Goal: Transaction & Acquisition: Purchase product/service

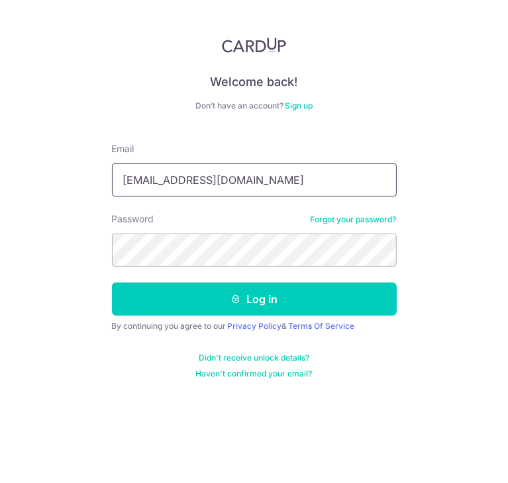
click at [342, 181] on input "mirmirsp94@gmailc.om" at bounding box center [254, 180] width 285 height 33
type input "[EMAIL_ADDRESS]com"
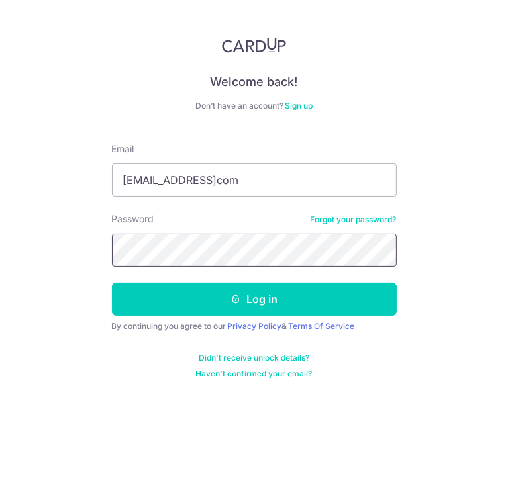
click at [112, 283] on button "Log in" at bounding box center [254, 299] width 285 height 33
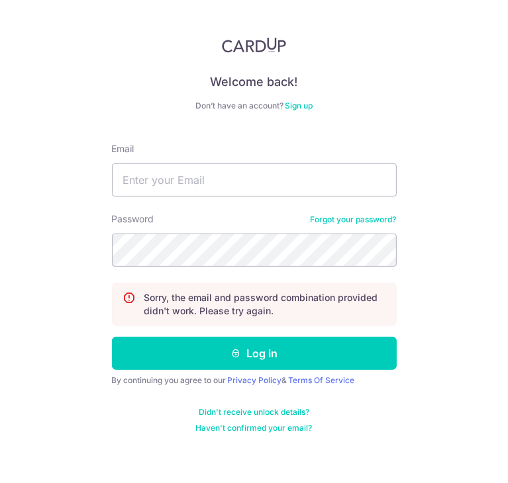
click at [323, 225] on div "Password Forgot your password?" at bounding box center [254, 239] width 285 height 54
click at [330, 223] on link "Forgot your password?" at bounding box center [353, 219] width 86 height 11
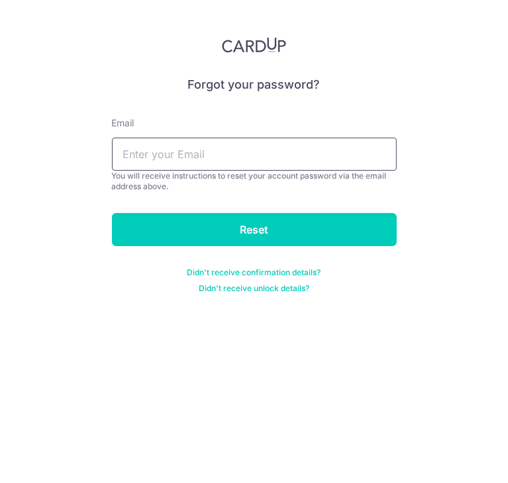
click at [353, 156] on input "text" at bounding box center [254, 154] width 285 height 33
type input "mirmirsp94@gmailcom"
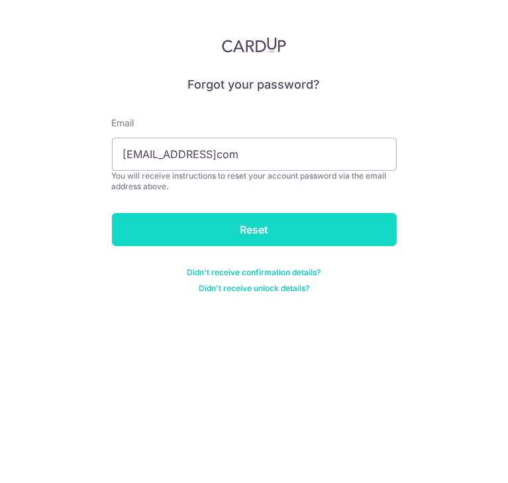
click at [274, 236] on input "Reset" at bounding box center [254, 229] width 285 height 33
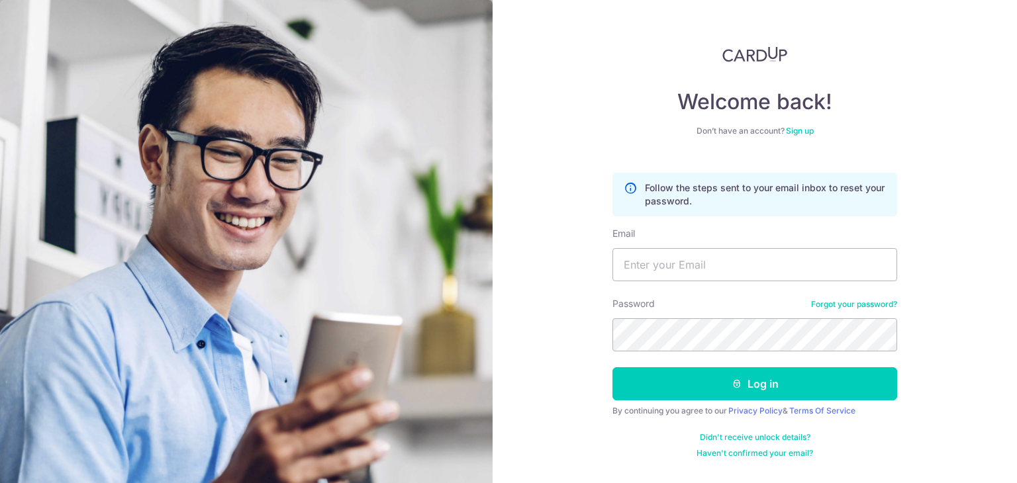
click at [507, 301] on link "Forgot your password?" at bounding box center [854, 304] width 86 height 11
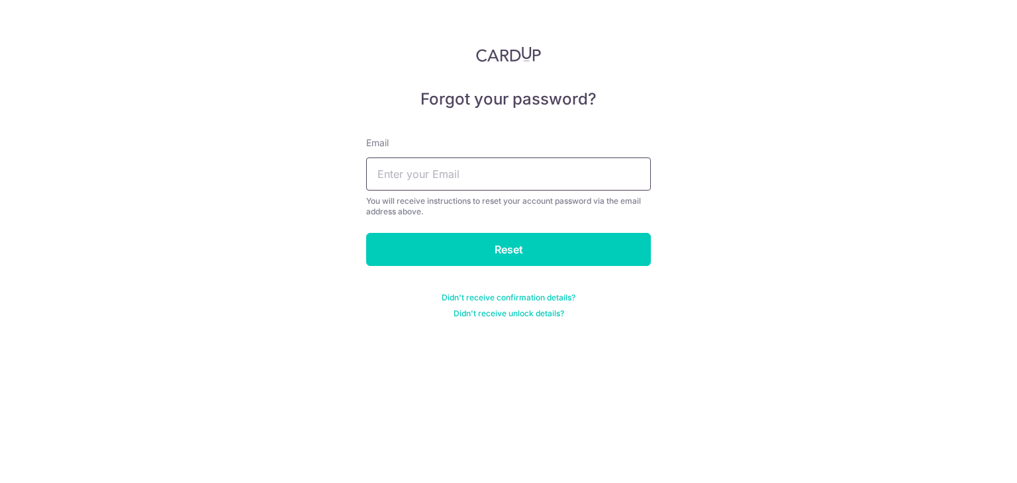
click at [507, 183] on input "text" at bounding box center [508, 174] width 285 height 33
click at [473, 174] on input "[EMAIL_ADDRESS]com" at bounding box center [508, 174] width 285 height 33
type input "mirmirsp94@gmail.com"
click at [366, 233] on input "Reset" at bounding box center [508, 249] width 285 height 33
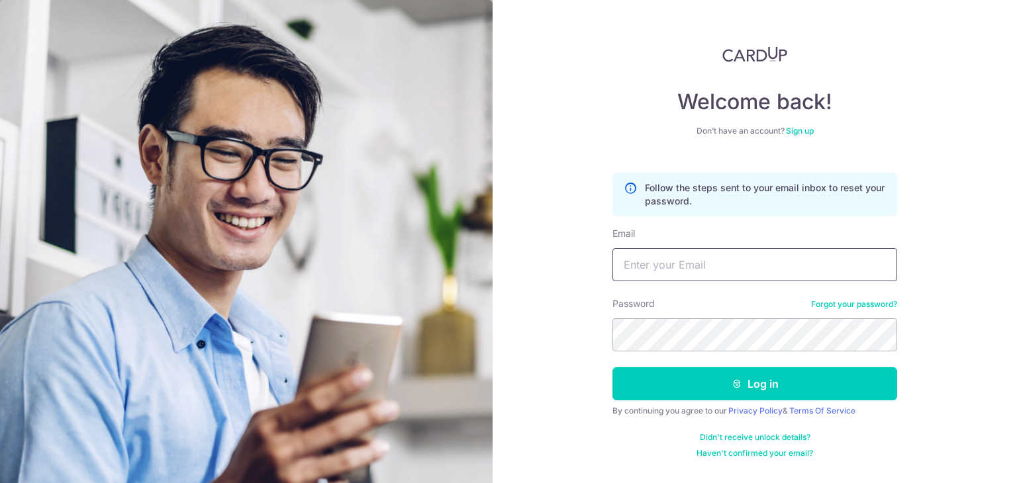
click at [754, 268] on input "Email" at bounding box center [754, 264] width 285 height 33
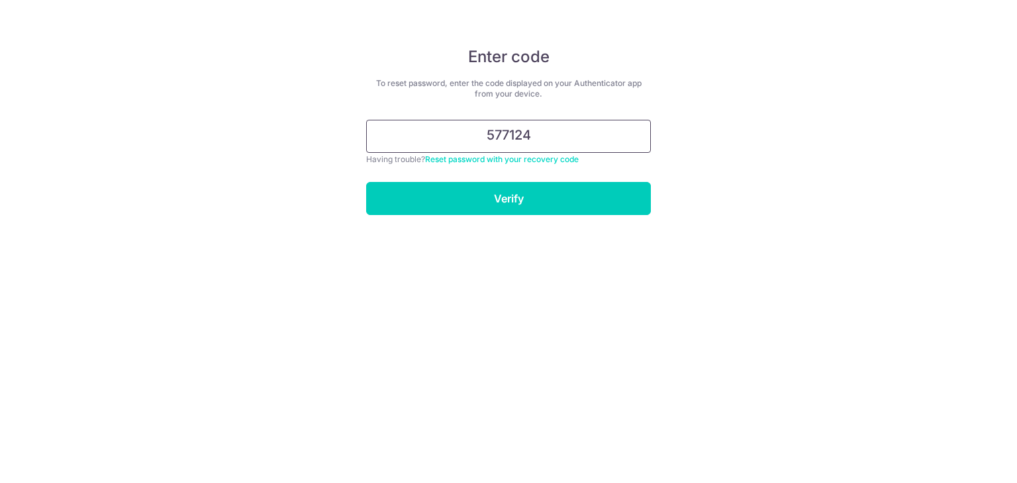
type input "577124"
click at [366, 182] on input "Verify" at bounding box center [508, 198] width 285 height 33
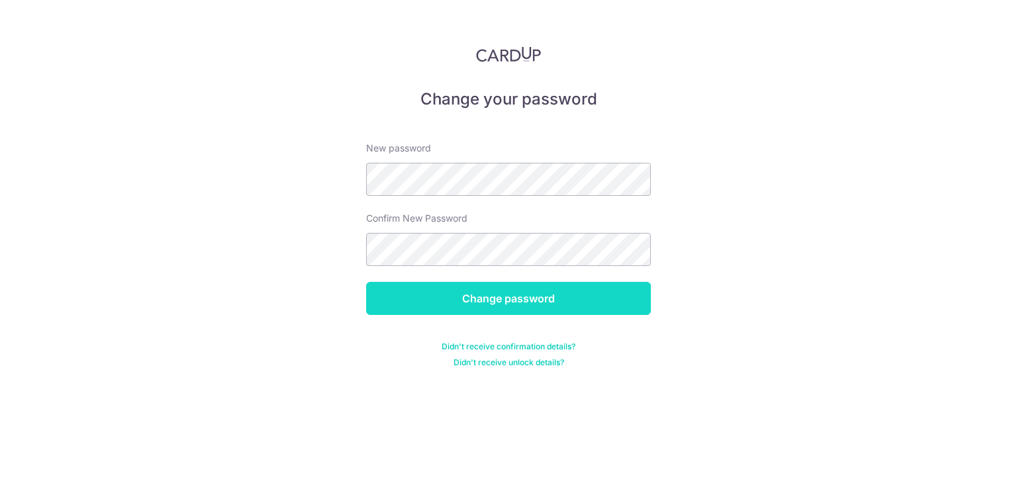
click at [539, 287] on input "Change password" at bounding box center [508, 298] width 285 height 33
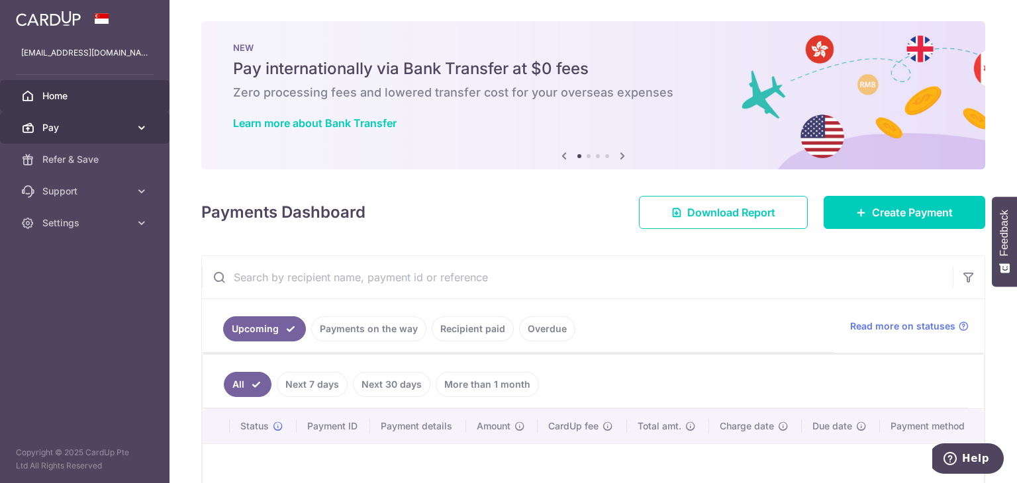
click at [147, 127] on icon at bounding box center [141, 127] width 13 height 13
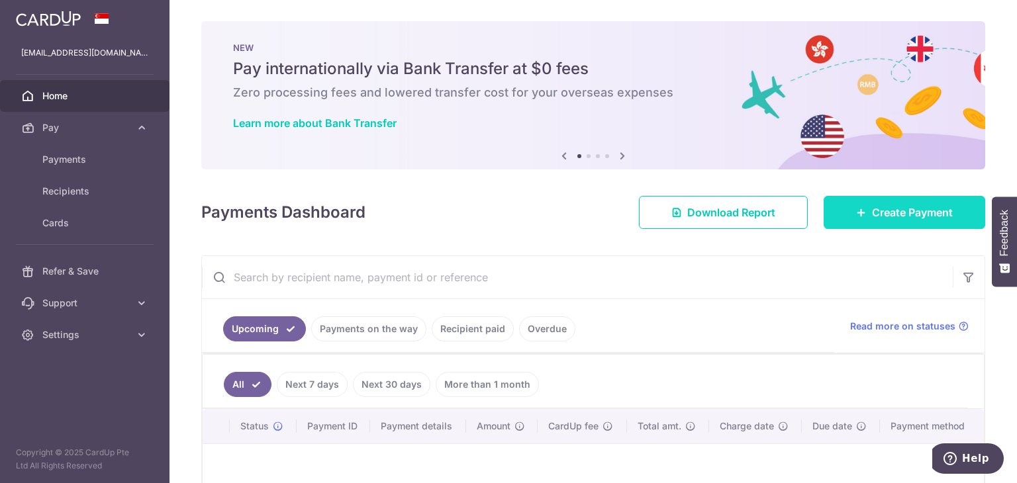
click at [856, 212] on icon at bounding box center [861, 212] width 11 height 11
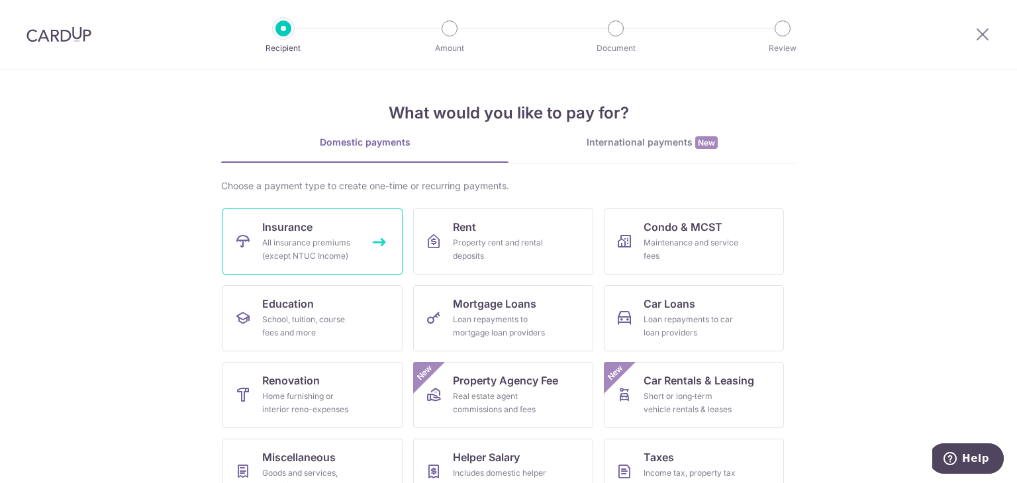
click at [347, 221] on link "Insurance All insurance premiums (except NTUC Income)" at bounding box center [312, 242] width 180 height 66
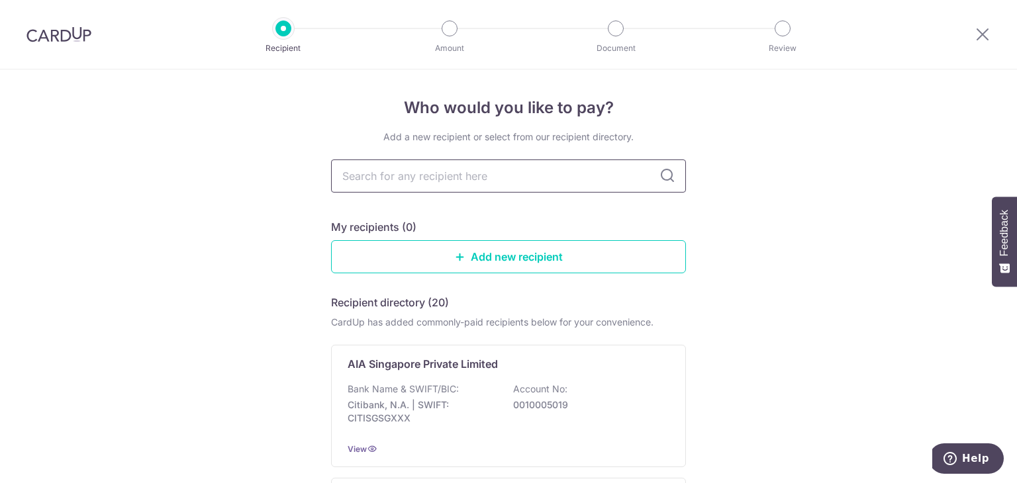
click at [539, 169] on input "text" at bounding box center [508, 176] width 355 height 33
type input "prud"
type input "prudential"
click at [667, 173] on icon at bounding box center [667, 176] width 16 height 16
click at [543, 179] on input "prudential" at bounding box center [508, 176] width 355 height 33
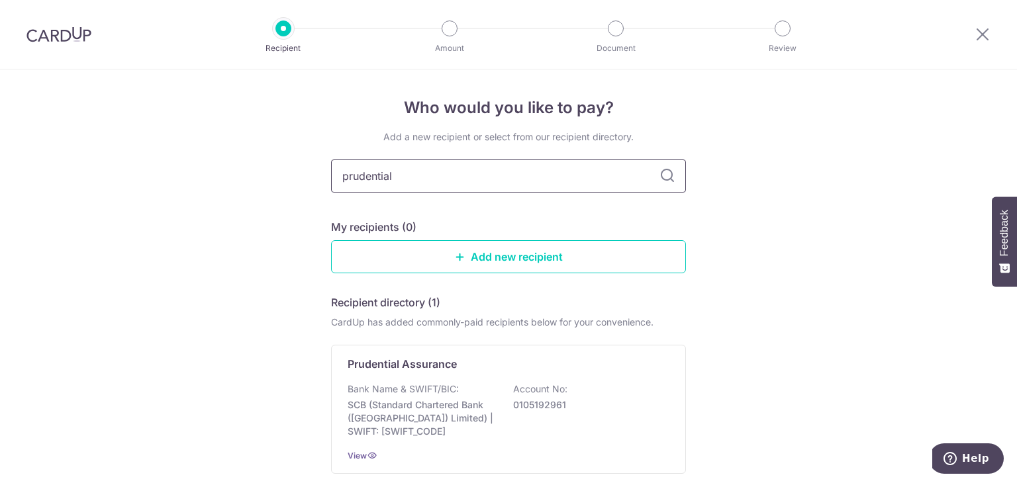
click at [543, 179] on input "prudential" at bounding box center [508, 176] width 355 height 33
type input "pr"
type input "prud"
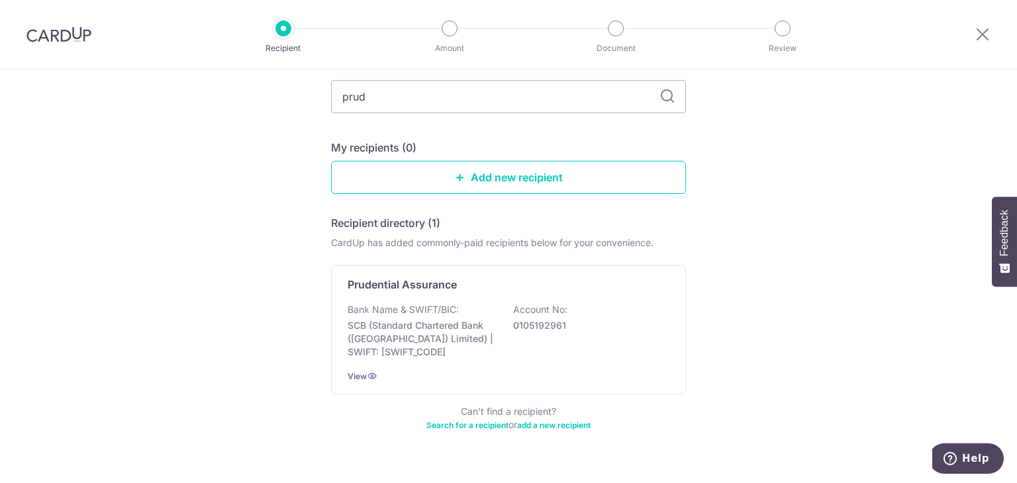
scroll to position [105, 0]
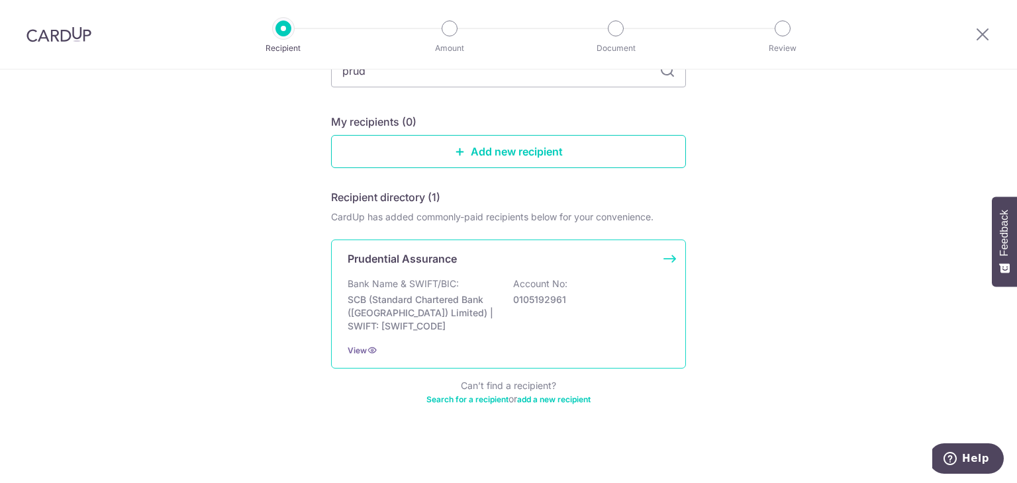
click at [458, 324] on p "SCB (Standard Chartered Bank (Singapore) Limited) | SWIFT: SCBLSG22XXX" at bounding box center [422, 313] width 148 height 40
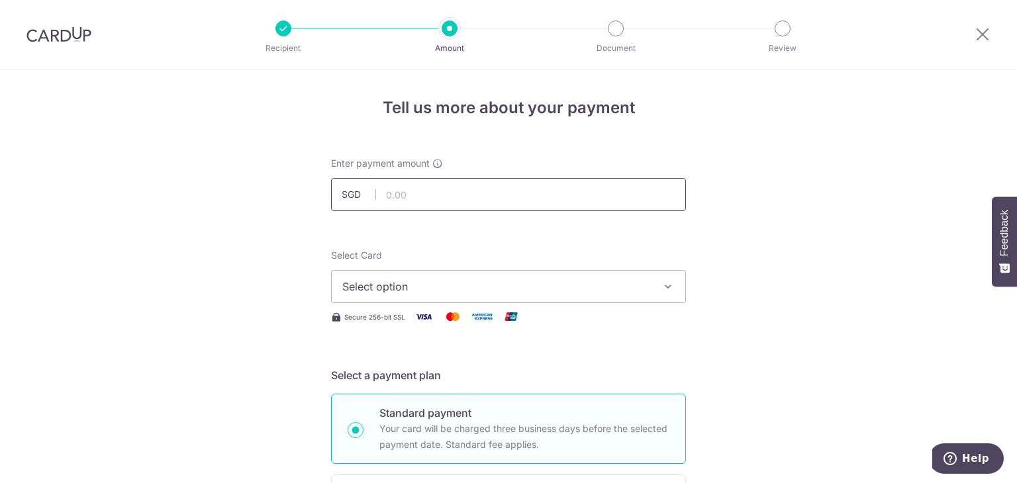
click at [508, 194] on input "text" at bounding box center [508, 194] width 355 height 33
type input "396.04"
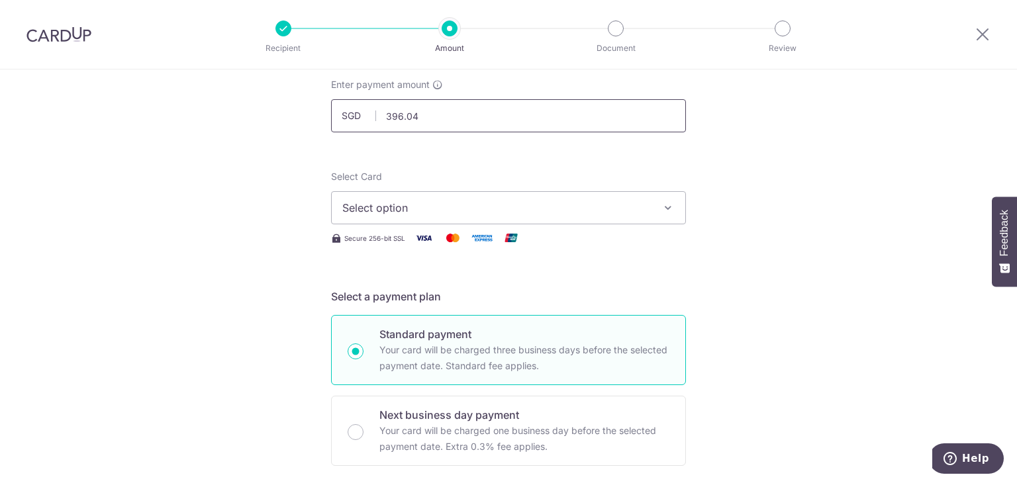
scroll to position [79, 0]
click at [590, 210] on span "Select option" at bounding box center [496, 207] width 308 height 16
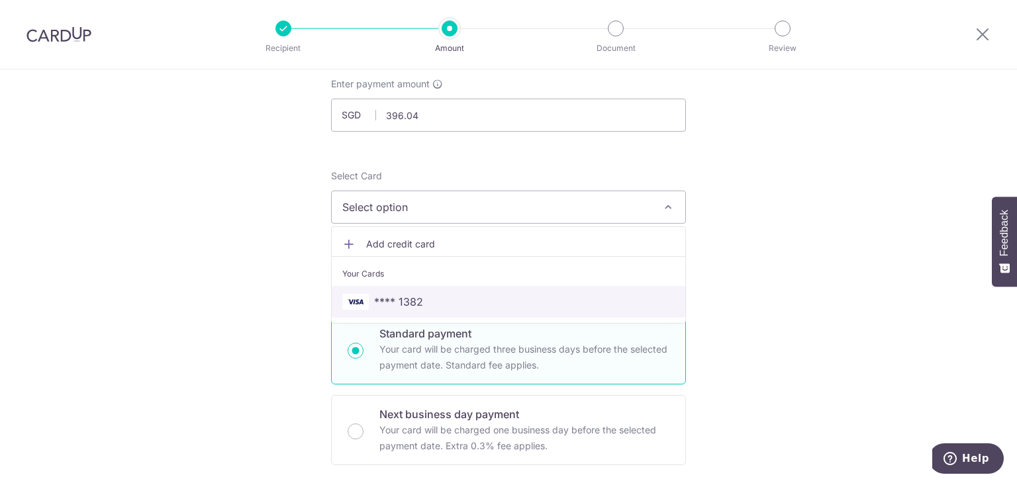
click at [561, 303] on span "**** 1382" at bounding box center [508, 302] width 332 height 16
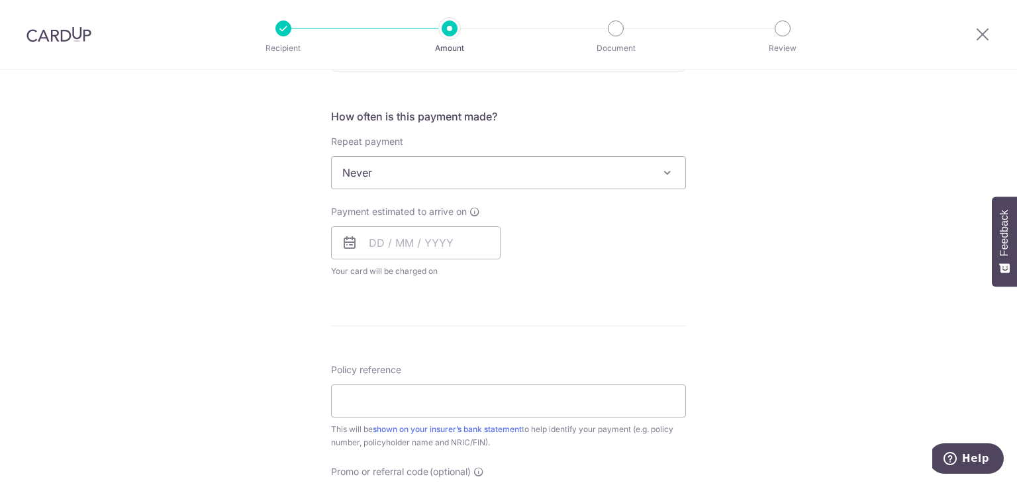
scroll to position [477, 0]
click at [348, 236] on icon at bounding box center [350, 240] width 16 height 16
click at [347, 243] on icon at bounding box center [350, 240] width 16 height 16
click at [381, 236] on input "text" at bounding box center [415, 239] width 169 height 33
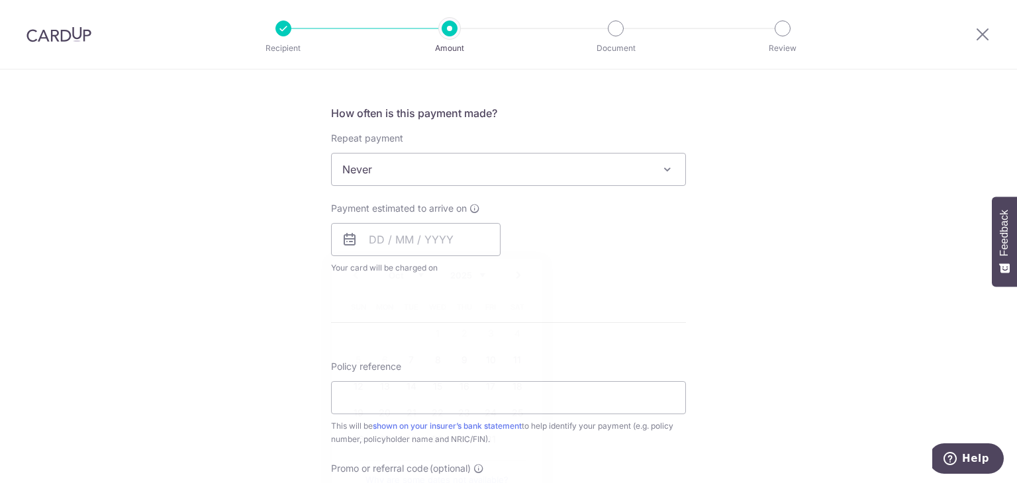
click at [645, 279] on div "How often is this payment made? Repeat payment Never Every week Every month Eve…" at bounding box center [508, 195] width 355 height 180
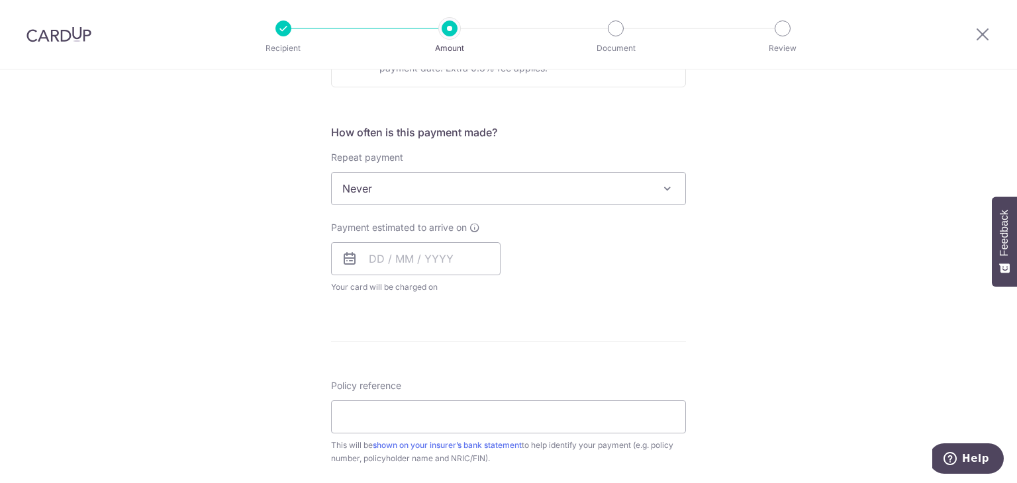
scroll to position [463, 0]
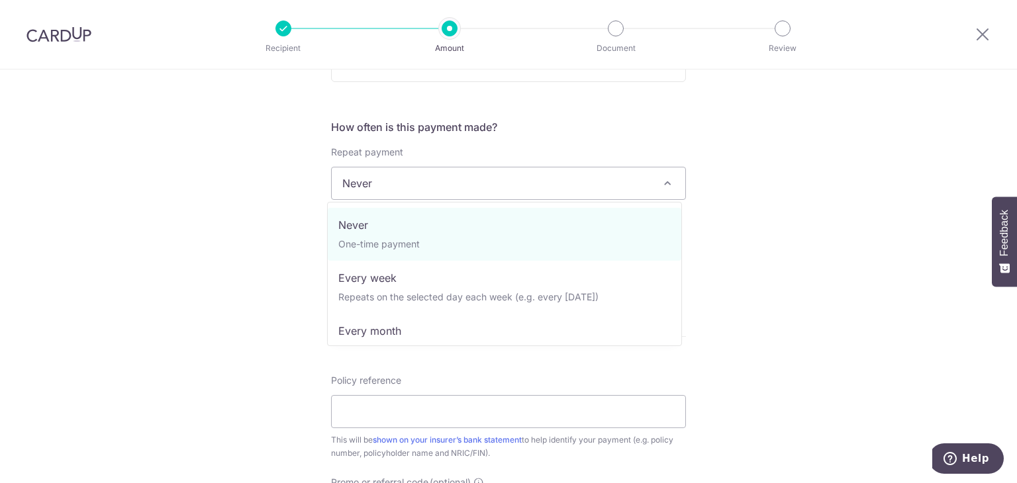
click at [666, 191] on span "Never" at bounding box center [508, 183] width 353 height 32
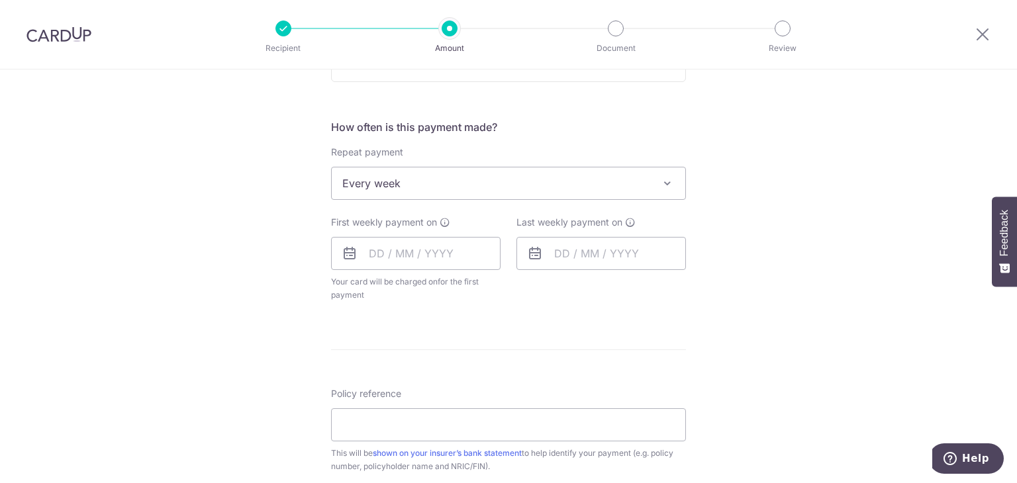
click at [653, 199] on div "How often is this payment made? Repeat payment Never Every week Every month Eve…" at bounding box center [508, 215] width 355 height 193
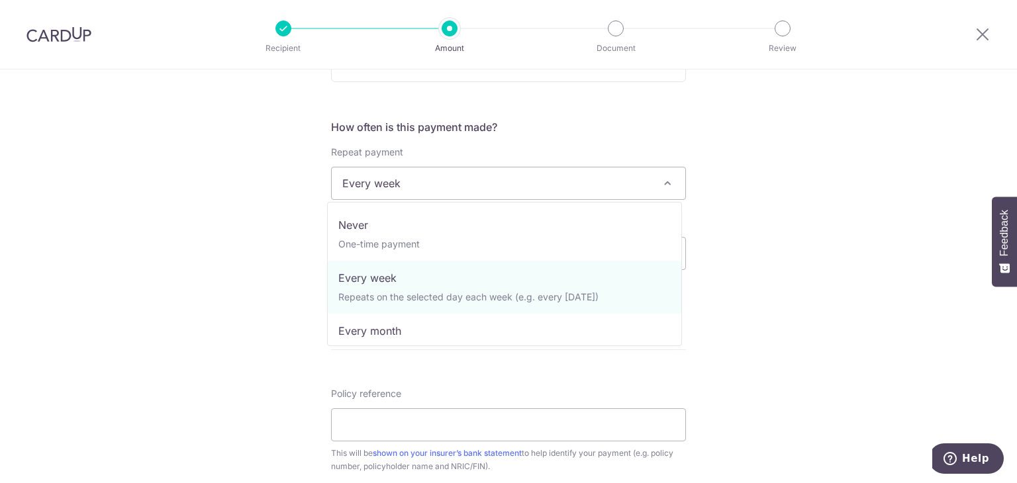
click at [661, 189] on span at bounding box center [667, 183] width 16 height 16
select select "3"
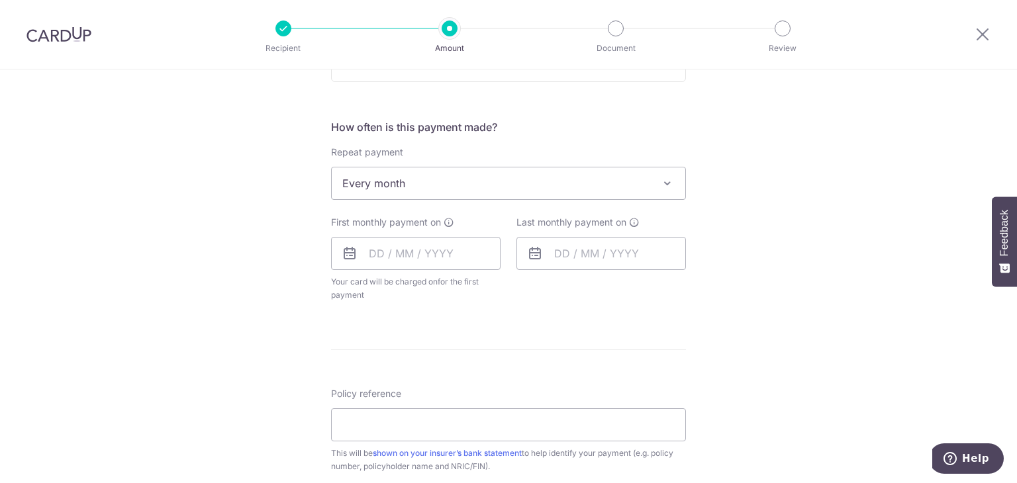
click at [344, 250] on icon at bounding box center [350, 254] width 16 height 16
click at [377, 251] on input "text" at bounding box center [415, 253] width 169 height 33
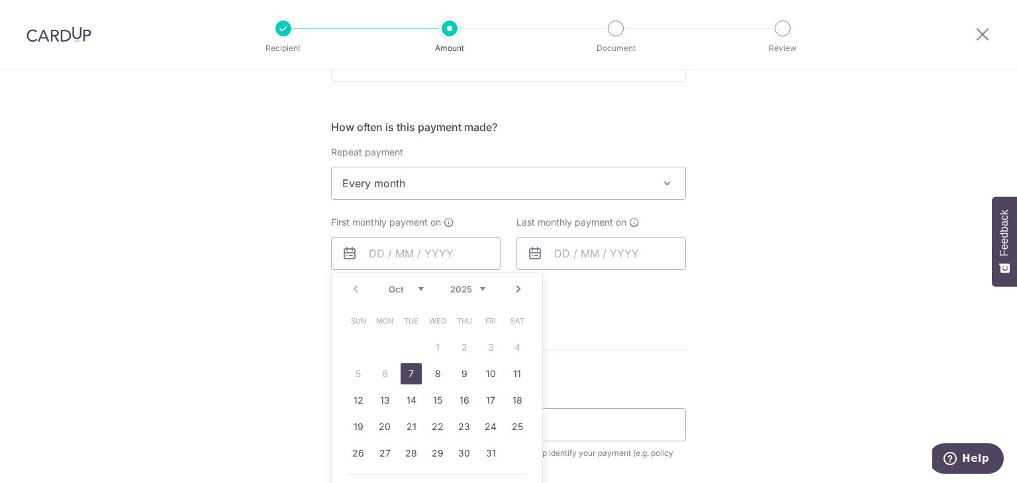
click at [403, 375] on link "7" at bounding box center [410, 373] width 21 height 21
type input "[DATE]"
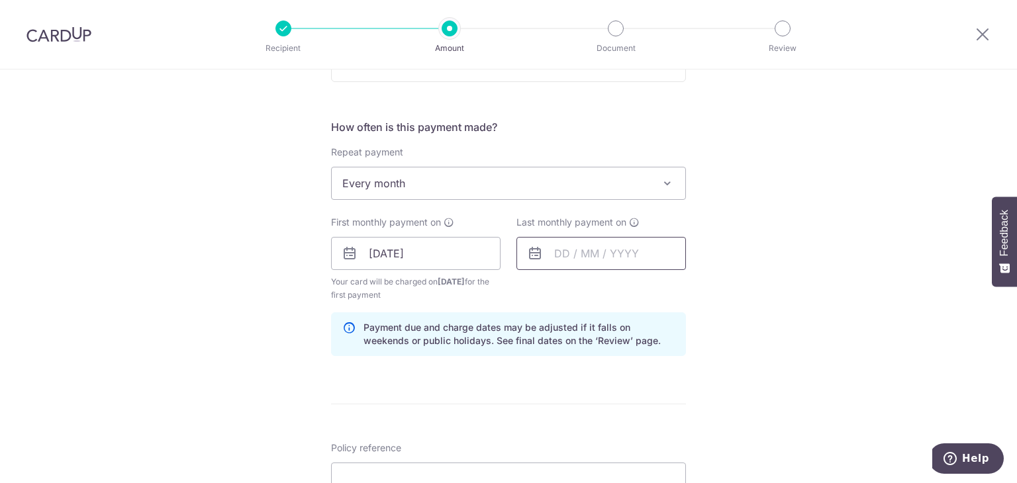
click at [608, 254] on input "text" at bounding box center [600, 253] width 169 height 33
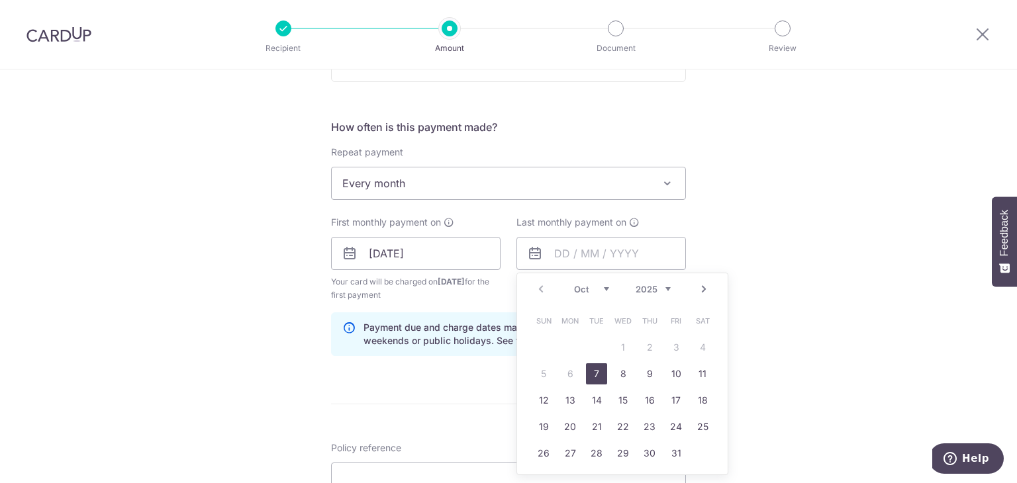
click at [698, 289] on link "Next" at bounding box center [704, 289] width 16 height 16
click at [700, 287] on link "Next" at bounding box center [704, 289] width 16 height 16
click at [616, 366] on link "7" at bounding box center [622, 373] width 21 height 21
type input "[DATE]"
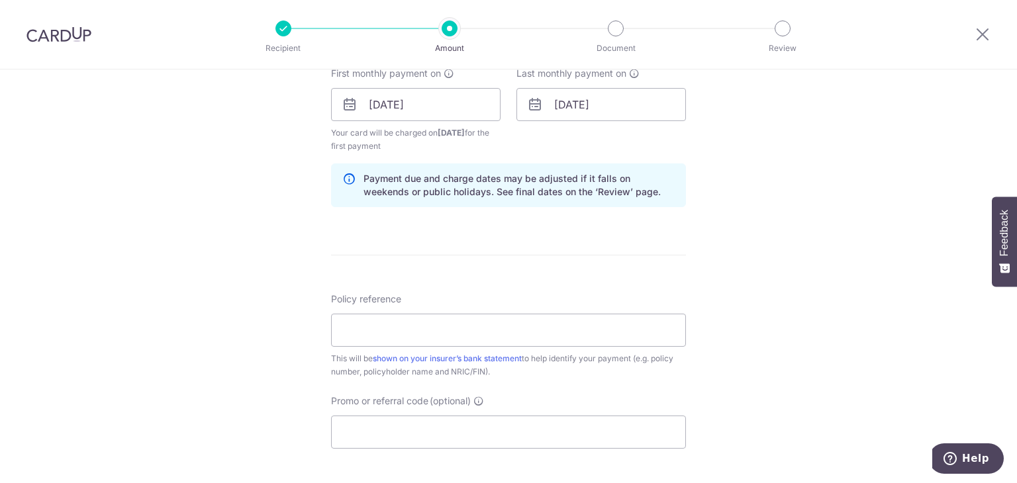
scroll to position [614, 0]
click at [461, 326] on input "Policy reference" at bounding box center [508, 328] width 355 height 33
paste input "80900891"
type input "80900891"
click at [461, 419] on input "Promo or referral code (optional)" at bounding box center [508, 430] width 355 height 33
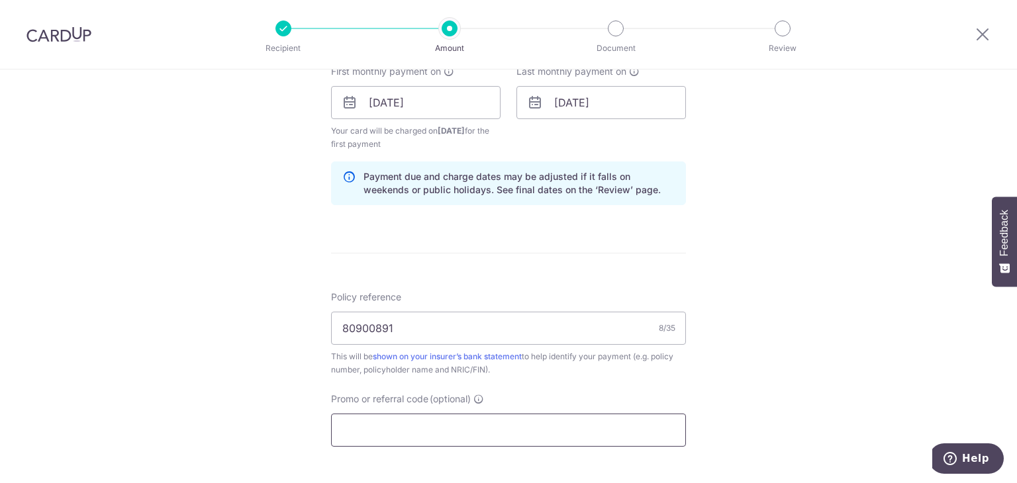
paste input "REC185"
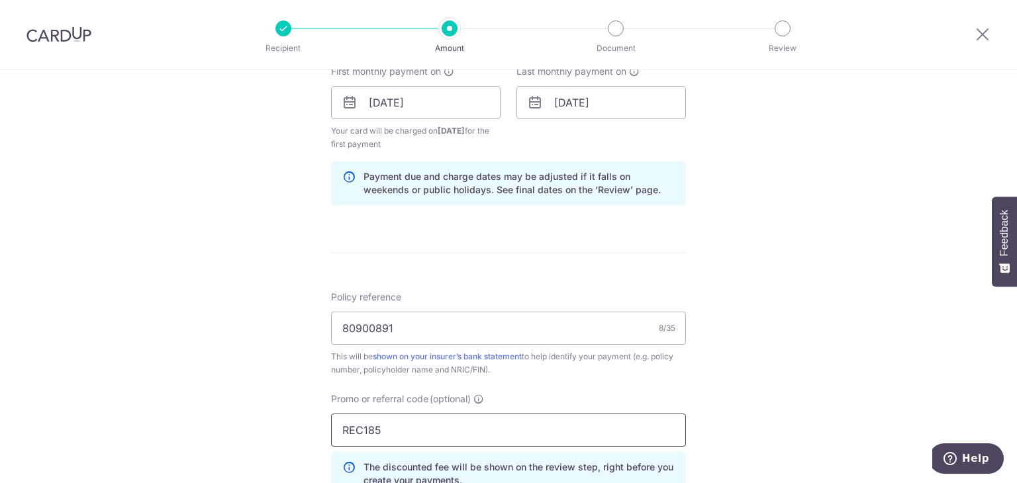
type input "REC185"
click at [763, 316] on div "Tell us more about your payment Enter payment amount SGD 396.04 396.04 Select C…" at bounding box center [508, 118] width 1017 height 1325
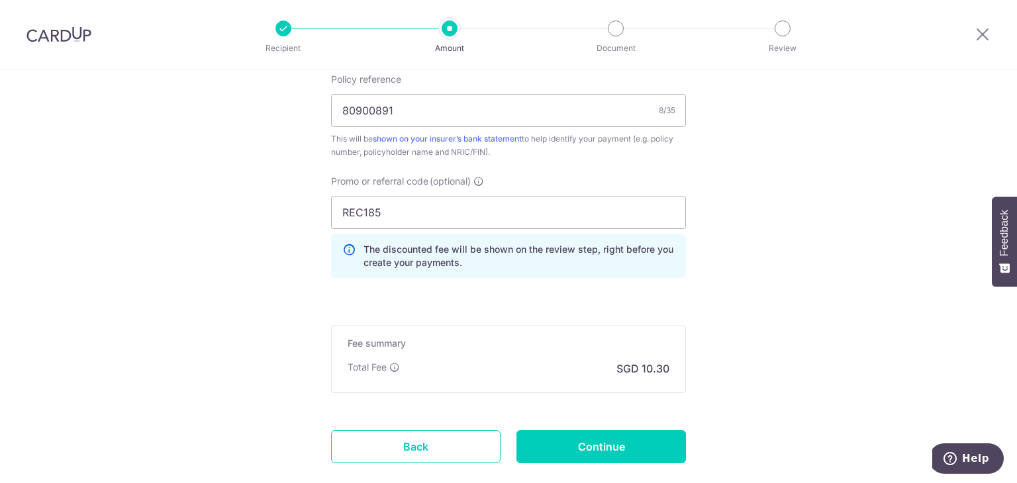
scroll to position [837, 0]
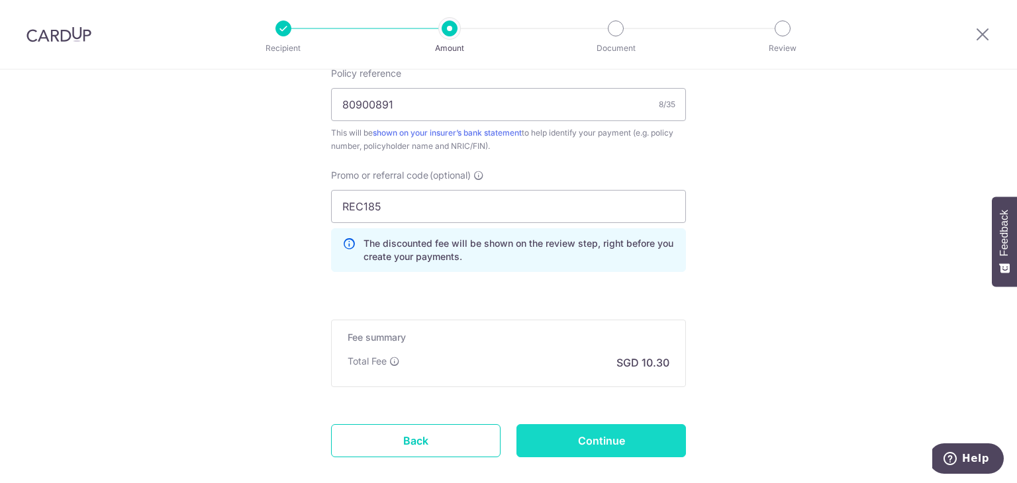
click at [619, 435] on input "Continue" at bounding box center [600, 440] width 169 height 33
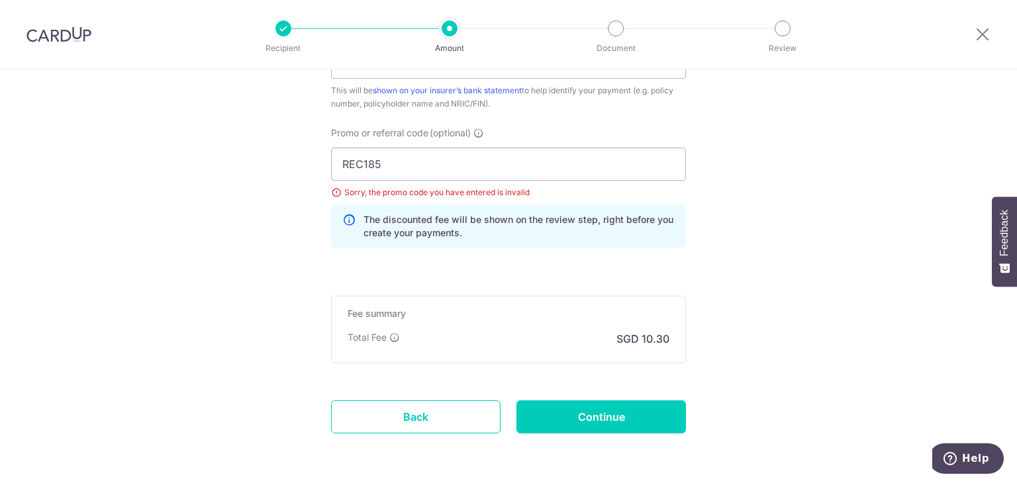
scroll to position [810, 0]
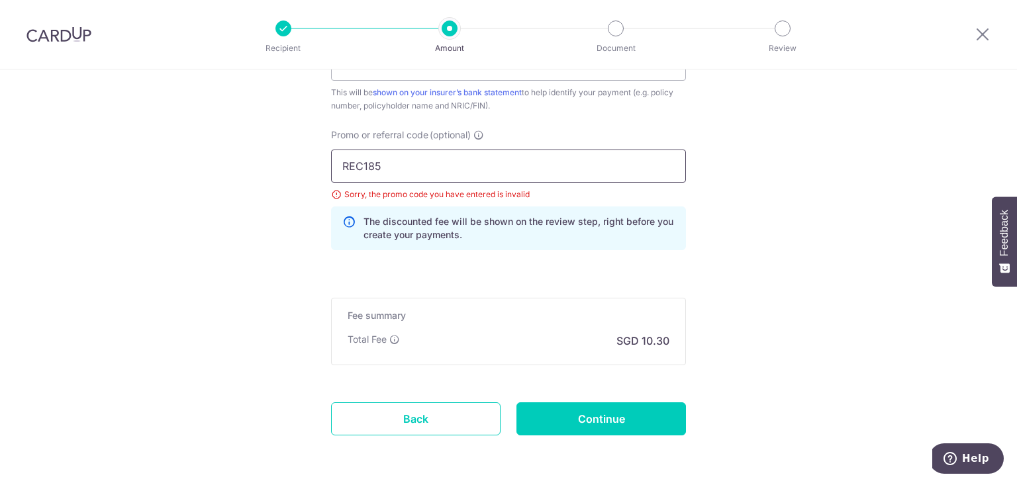
click at [654, 165] on input "REC185" at bounding box center [508, 166] width 355 height 33
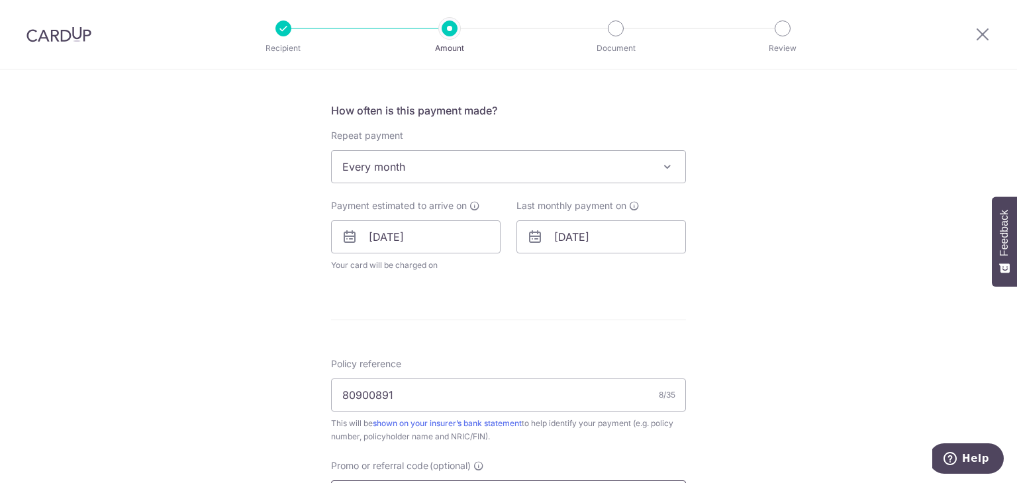
scroll to position [478, 0]
click at [532, 238] on icon at bounding box center [535, 238] width 16 height 16
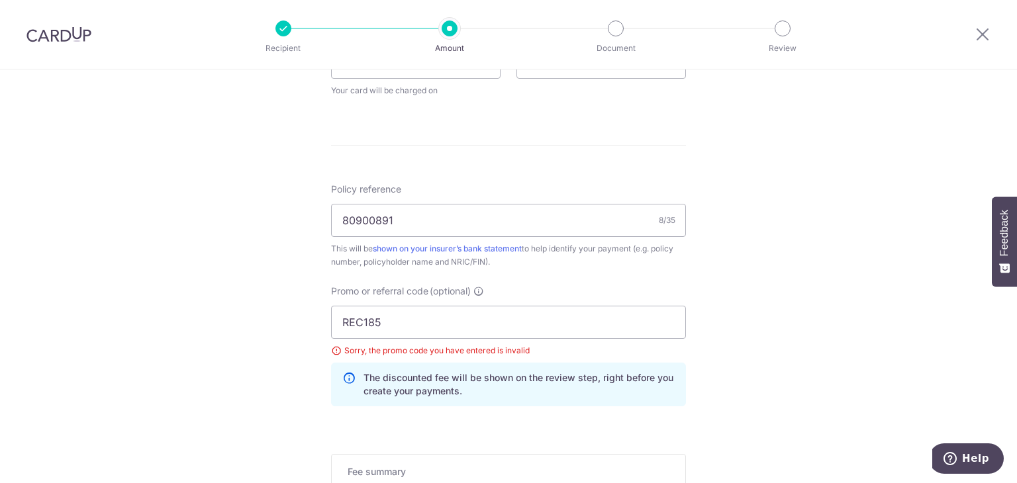
scroll to position [640, 0]
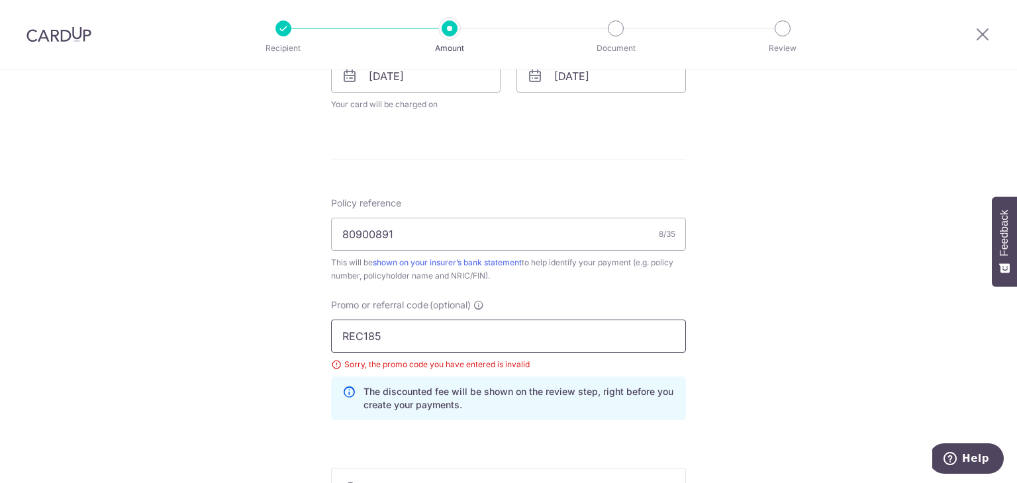
click at [477, 330] on input "REC185" at bounding box center [508, 336] width 355 height 33
type input "R"
type input "REC185"
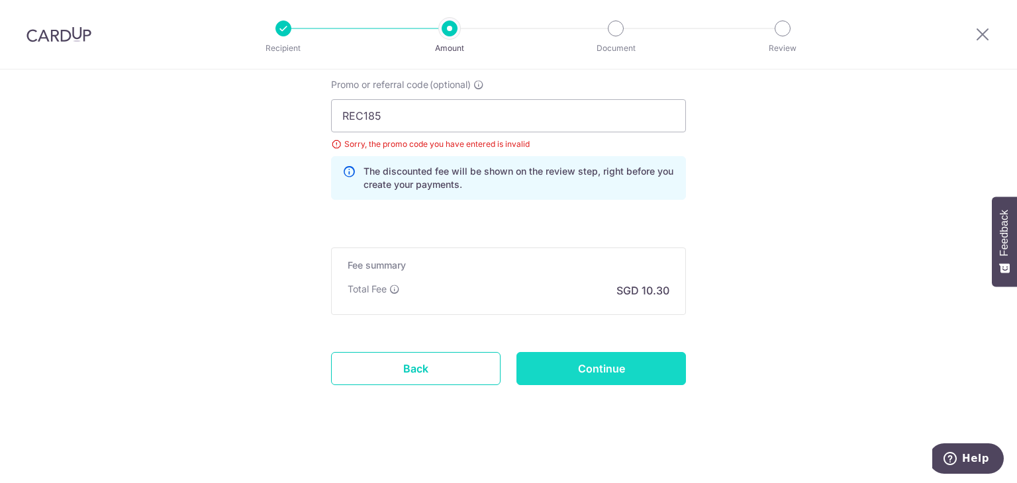
click at [614, 363] on input "Continue" at bounding box center [600, 368] width 169 height 33
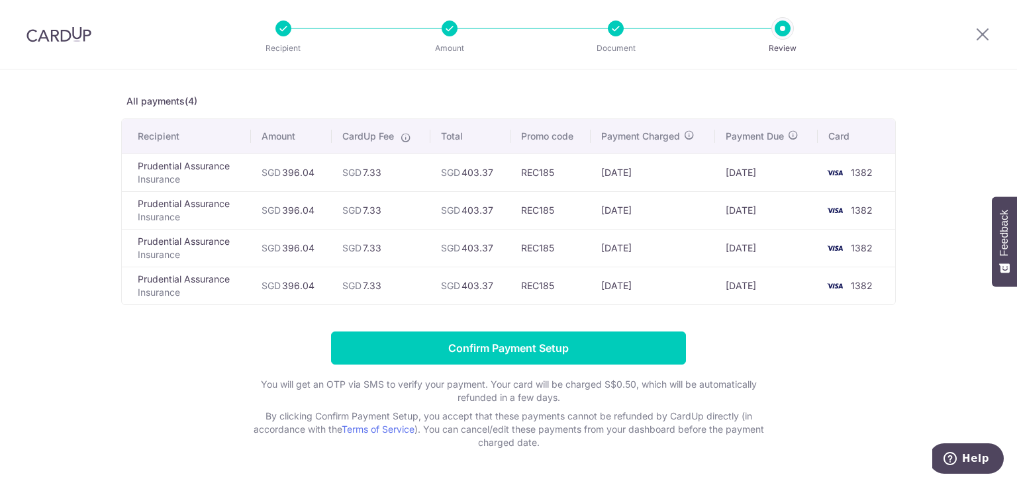
scroll to position [48, 0]
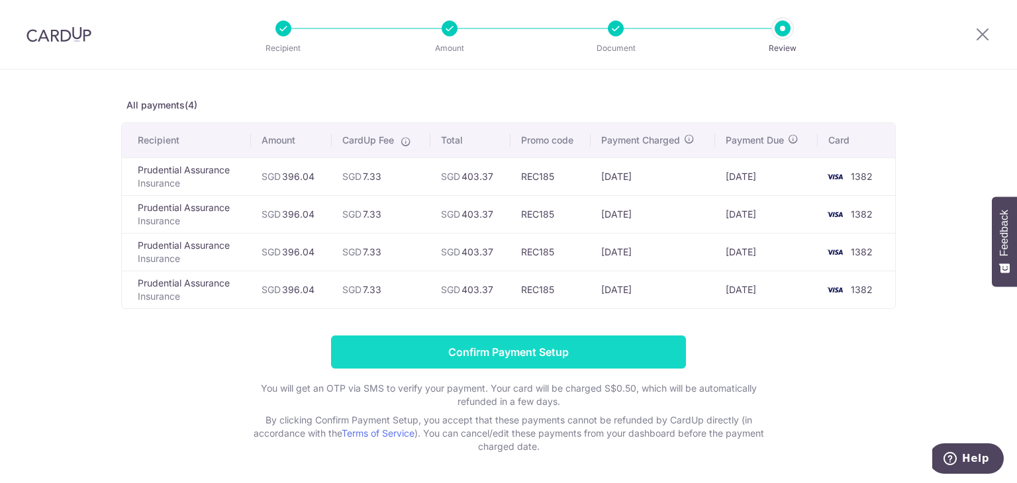
click at [552, 350] on input "Confirm Payment Setup" at bounding box center [508, 352] width 355 height 33
